Goal: Transaction & Acquisition: Purchase product/service

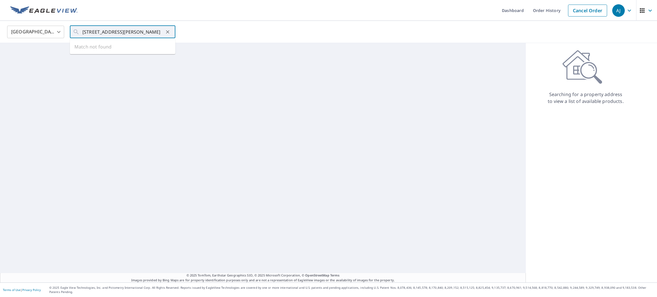
scroll to position [0, 27]
click at [123, 45] on span "[STREET_ADDRESS][PERSON_NAME]" at bounding box center [126, 48] width 90 height 7
type input "[STREET_ADDRESS][PERSON_NAME]"
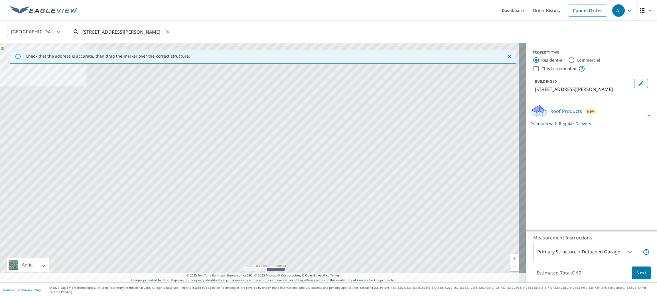
click at [100, 29] on input "[STREET_ADDRESS][PERSON_NAME]" at bounding box center [122, 32] width 81 height 16
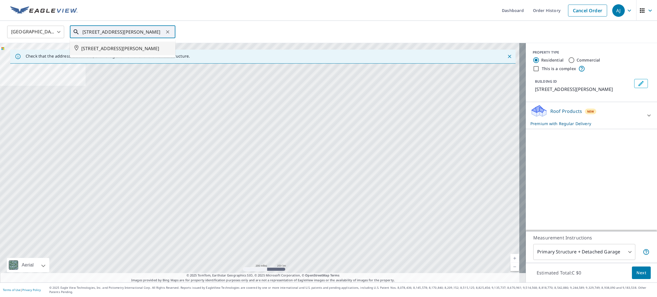
click at [102, 51] on span "[STREET_ADDRESS][PERSON_NAME]" at bounding box center [126, 48] width 90 height 7
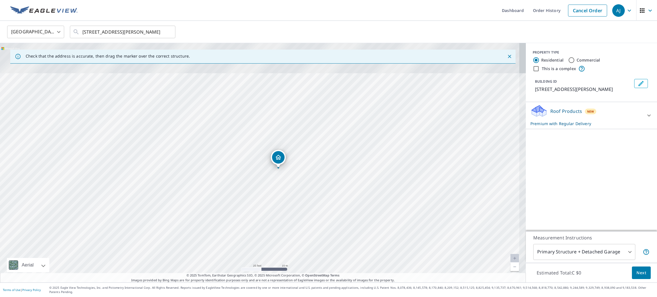
drag, startPoint x: 245, startPoint y: 152, endPoint x: 247, endPoint y: 261, distance: 108.9
click at [247, 261] on div "[STREET_ADDRESS][PERSON_NAME]" at bounding box center [263, 162] width 526 height 239
click at [636, 274] on span "Next" at bounding box center [641, 272] width 10 height 7
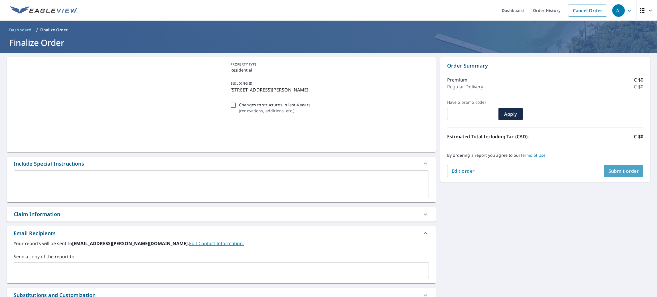
click at [608, 173] on span "Submit order" at bounding box center [623, 171] width 31 height 6
checkbox input "true"
